Goal: Transaction & Acquisition: Purchase product/service

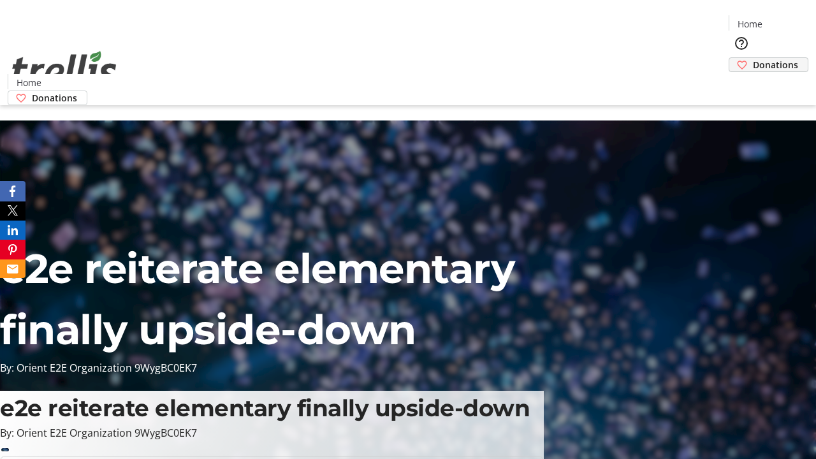
click at [753, 58] on span "Donations" at bounding box center [775, 64] width 45 height 13
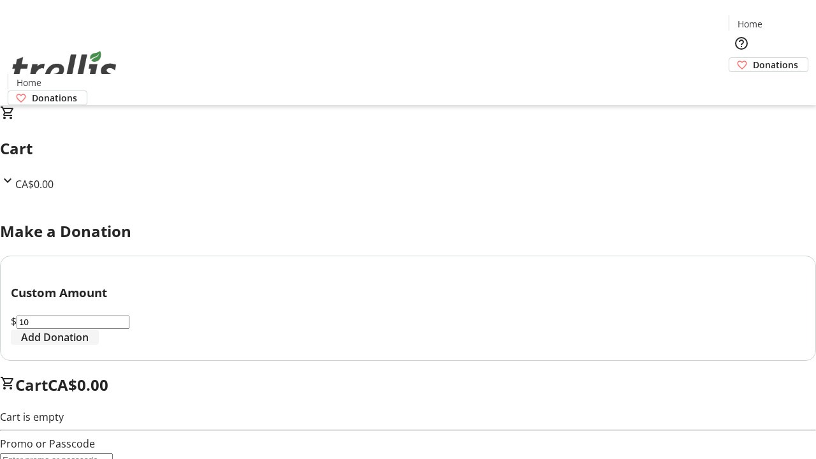
click at [89, 345] on span "Add Donation" at bounding box center [55, 337] width 68 height 15
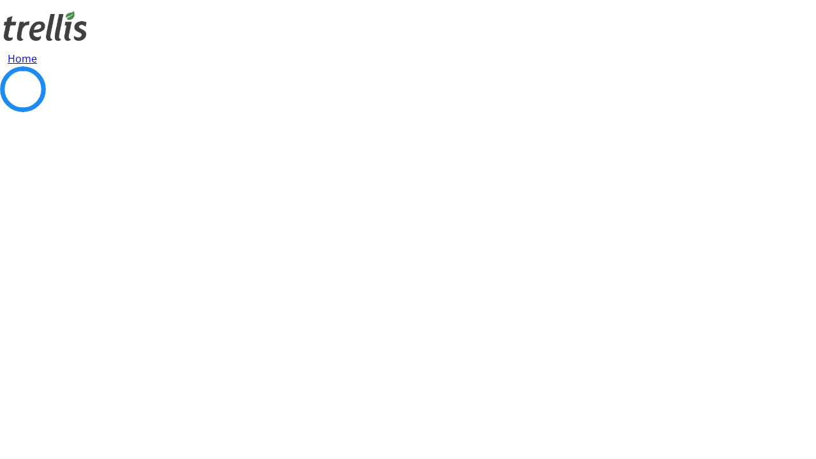
select select "CA"
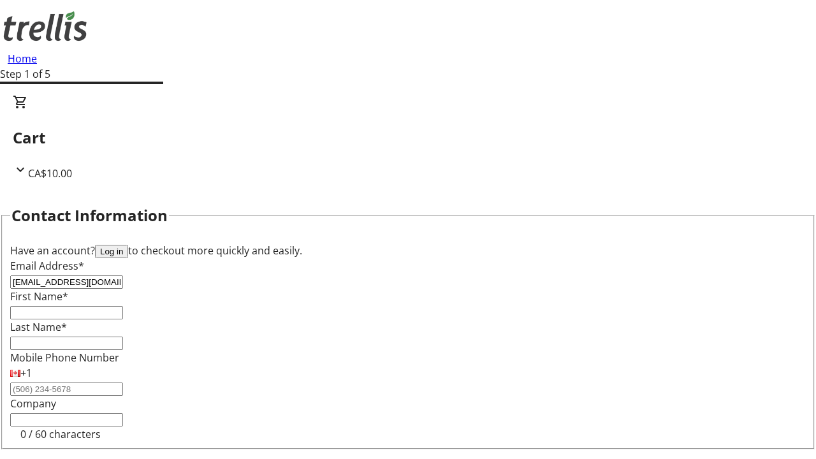
type input "[EMAIL_ADDRESS][DOMAIN_NAME]"
type input "Trace"
type input "[PERSON_NAME]"
type input "[STREET_ADDRESS][PERSON_NAME]"
type input "Kelowna"
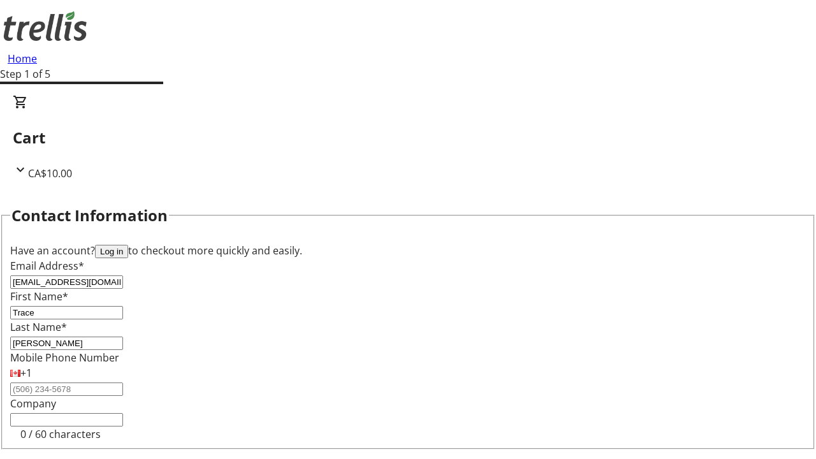
select select "BC"
type input "Kelowna"
type input "V1Y 0C2"
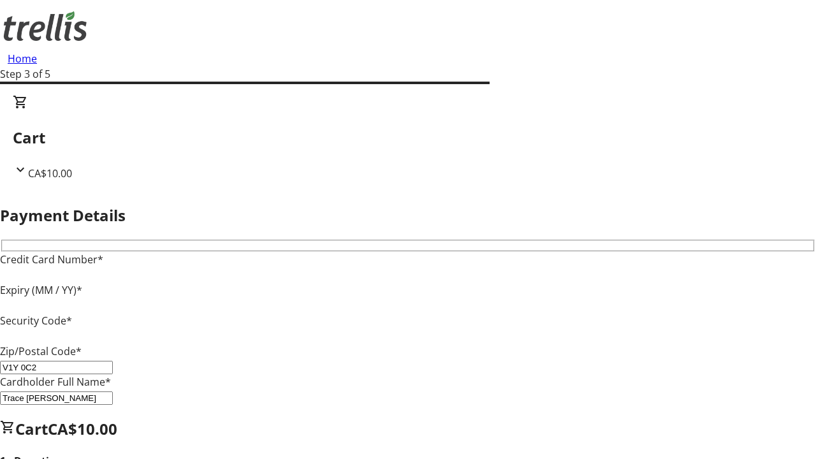
type input "V1Y 0C2"
